Goal: Find specific page/section: Find specific page/section

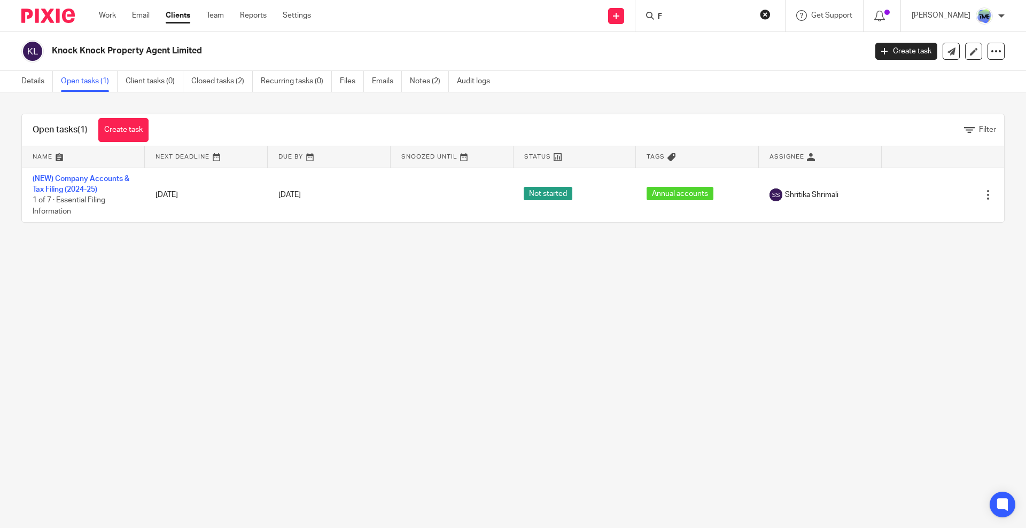
click at [702, 17] on input "F" at bounding box center [705, 18] width 96 height 10
type input "Freedome to write"
click button "submit" at bounding box center [0, 0] width 0 height 0
click at [740, 37] on link at bounding box center [721, 42] width 133 height 16
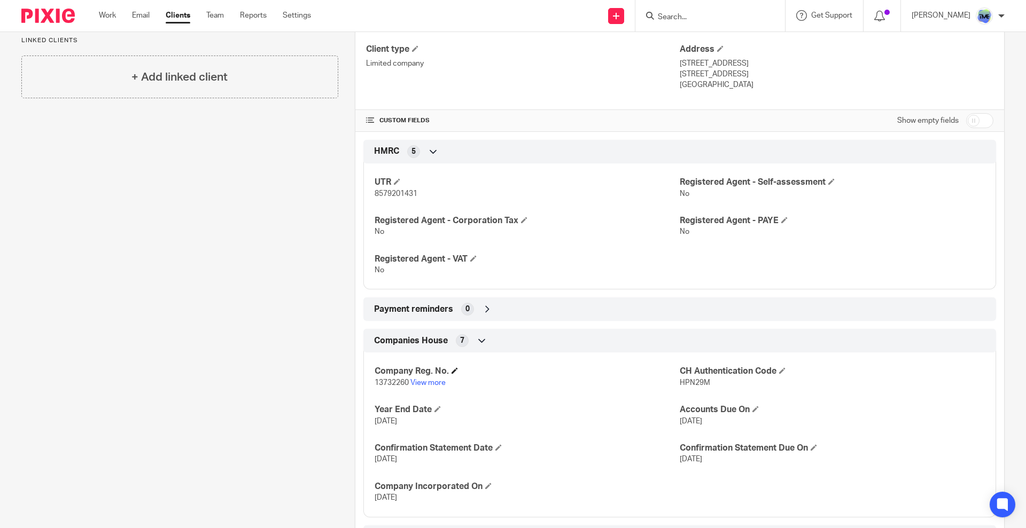
scroll to position [330, 0]
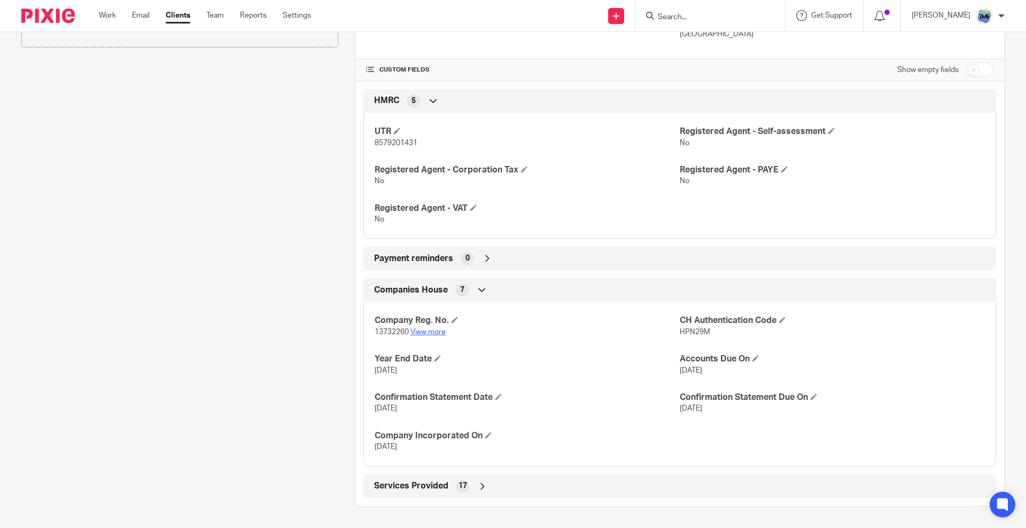
click at [432, 330] on link "View more" at bounding box center [427, 332] width 35 height 7
